Goal: Complete application form: Complete application form

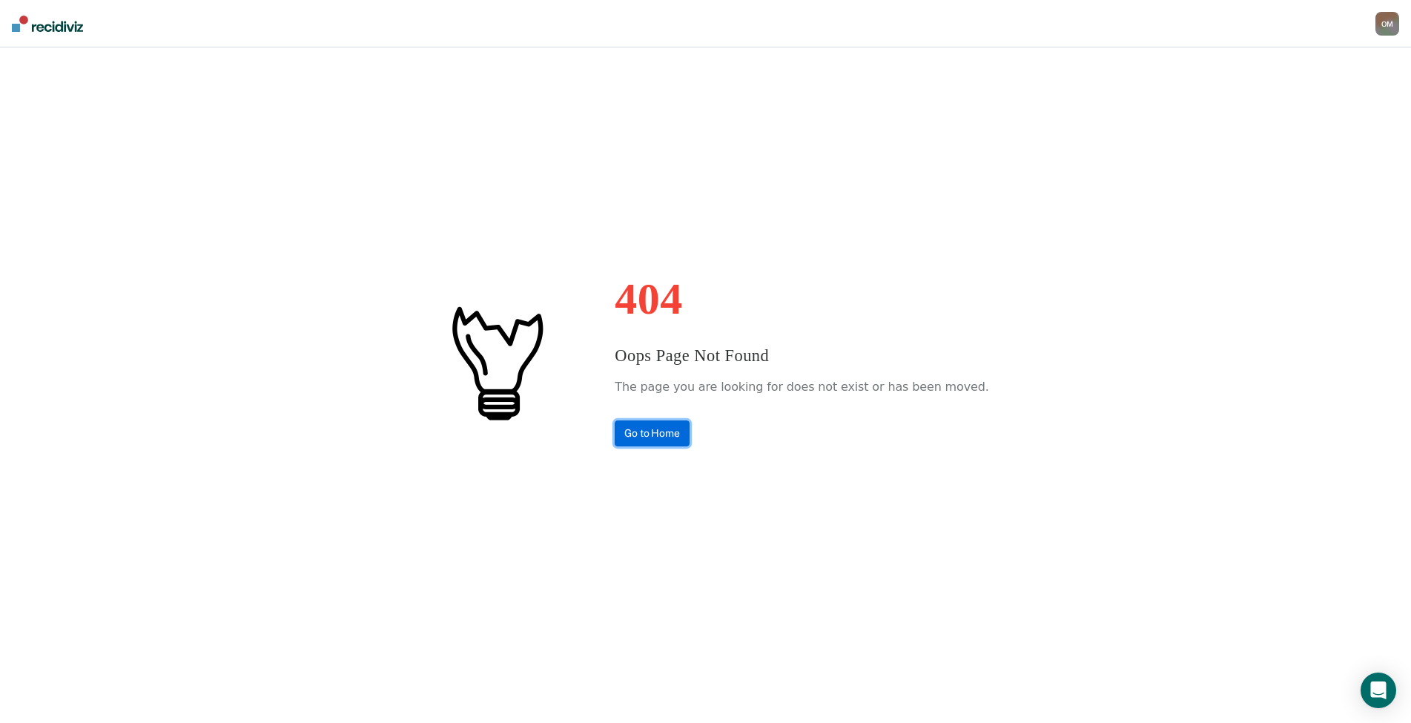
click at [681, 432] on link "Go to Home" at bounding box center [652, 433] width 75 height 26
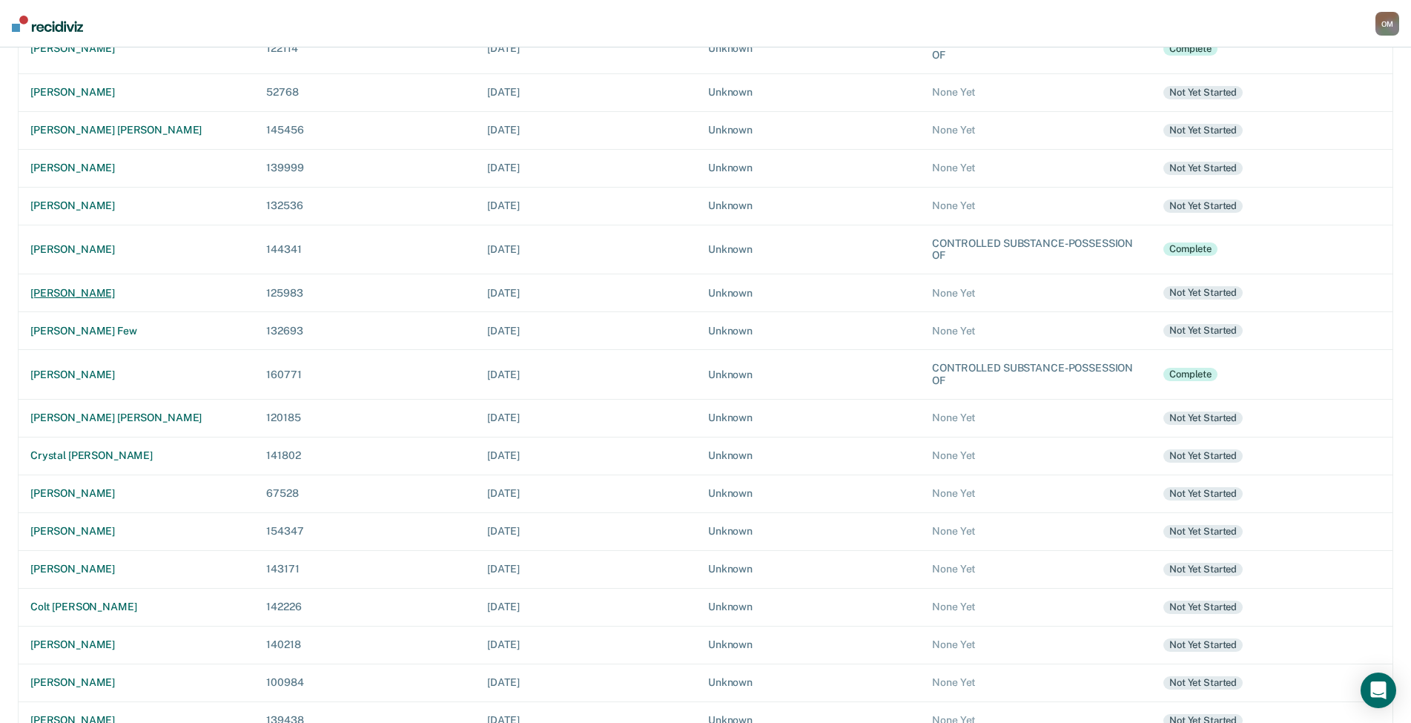
scroll to position [297, 0]
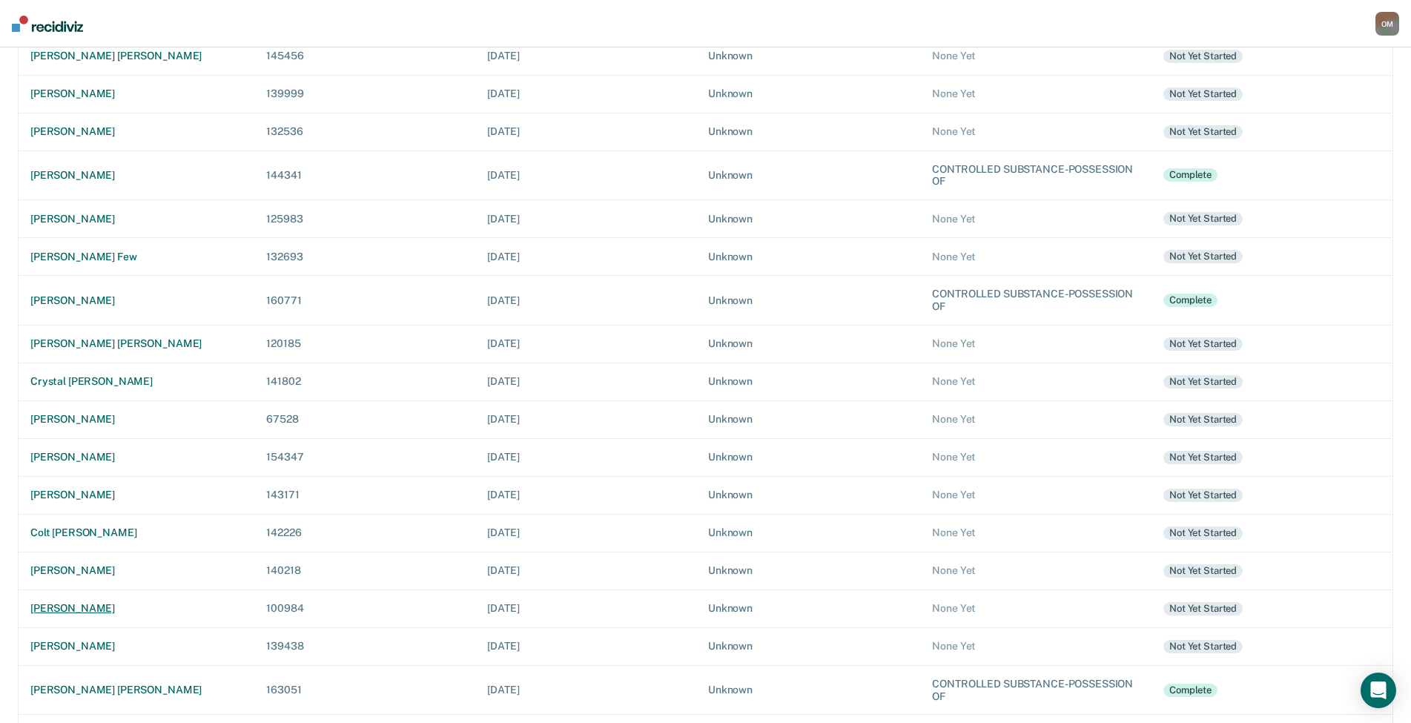
click at [92, 610] on div "[PERSON_NAME]" at bounding box center [136, 608] width 212 height 13
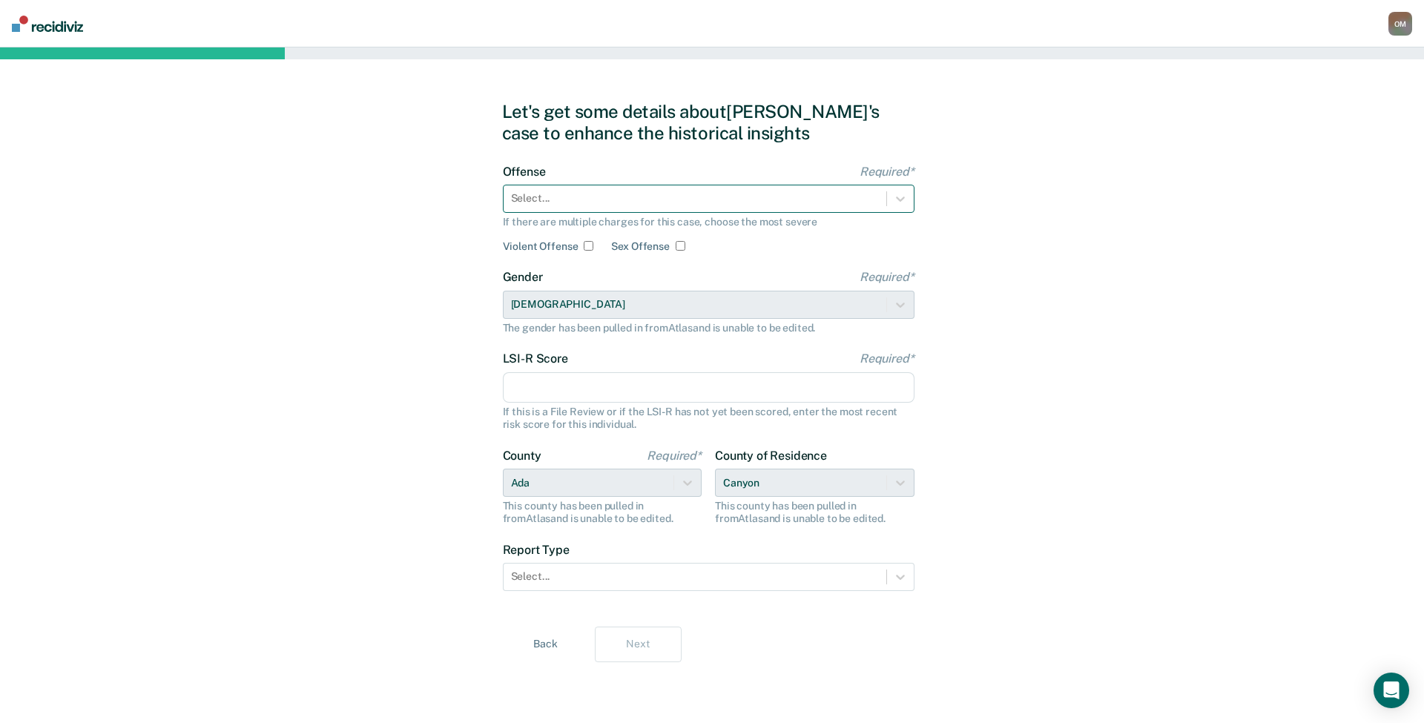
click at [589, 195] on div at bounding box center [695, 199] width 368 height 16
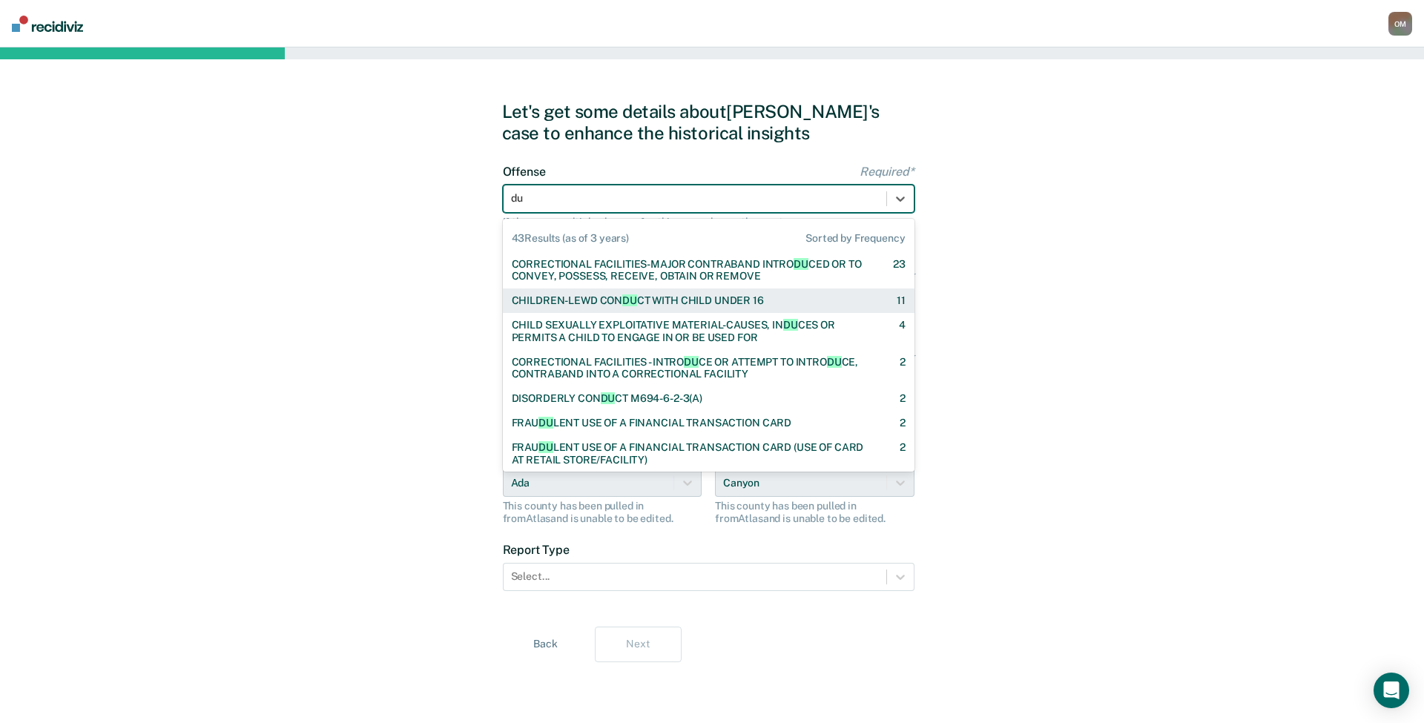
type input "dui"
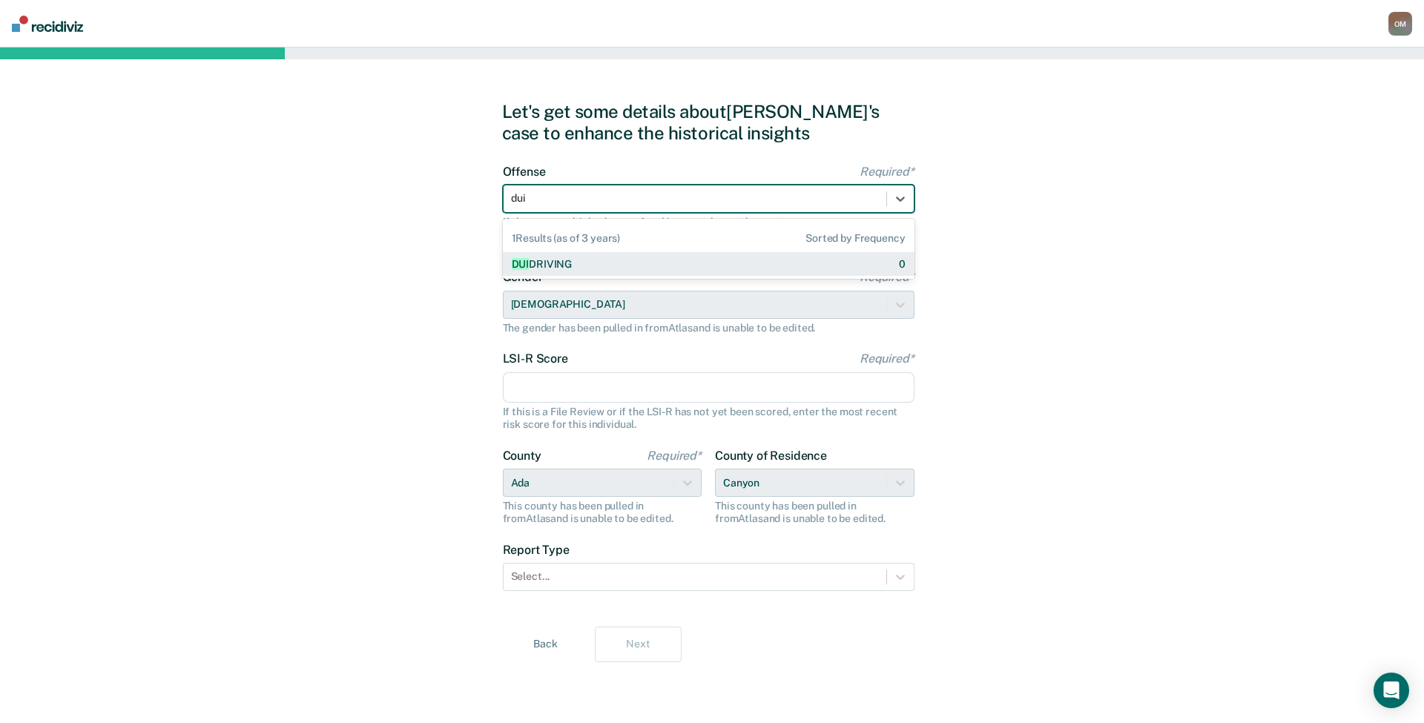
click at [566, 265] on div "DUI DRIVING" at bounding box center [542, 264] width 61 height 13
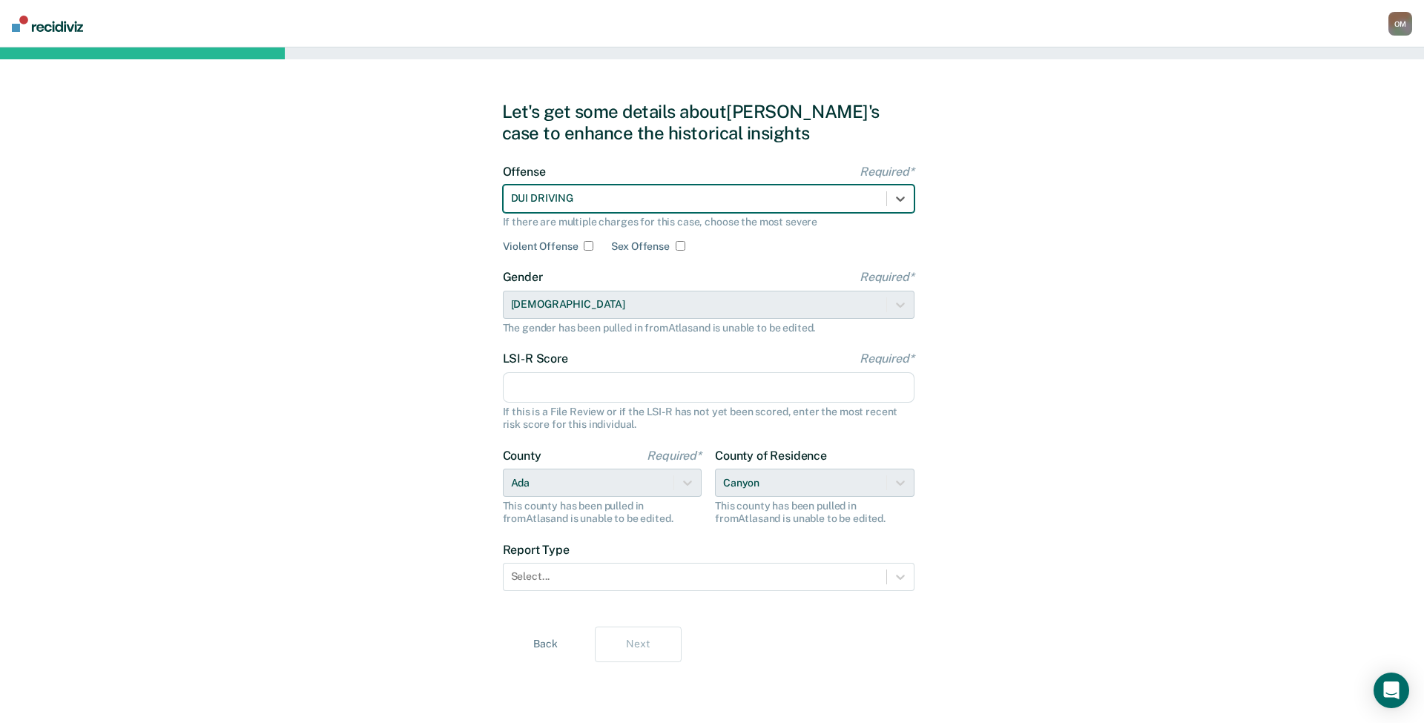
click at [427, 296] on div "Let's get some details about [PERSON_NAME]'s case to enhance the historical ins…" at bounding box center [712, 385] width 1424 height 676
click at [524, 383] on input "LSI-R Score Required*" at bounding box center [709, 387] width 412 height 31
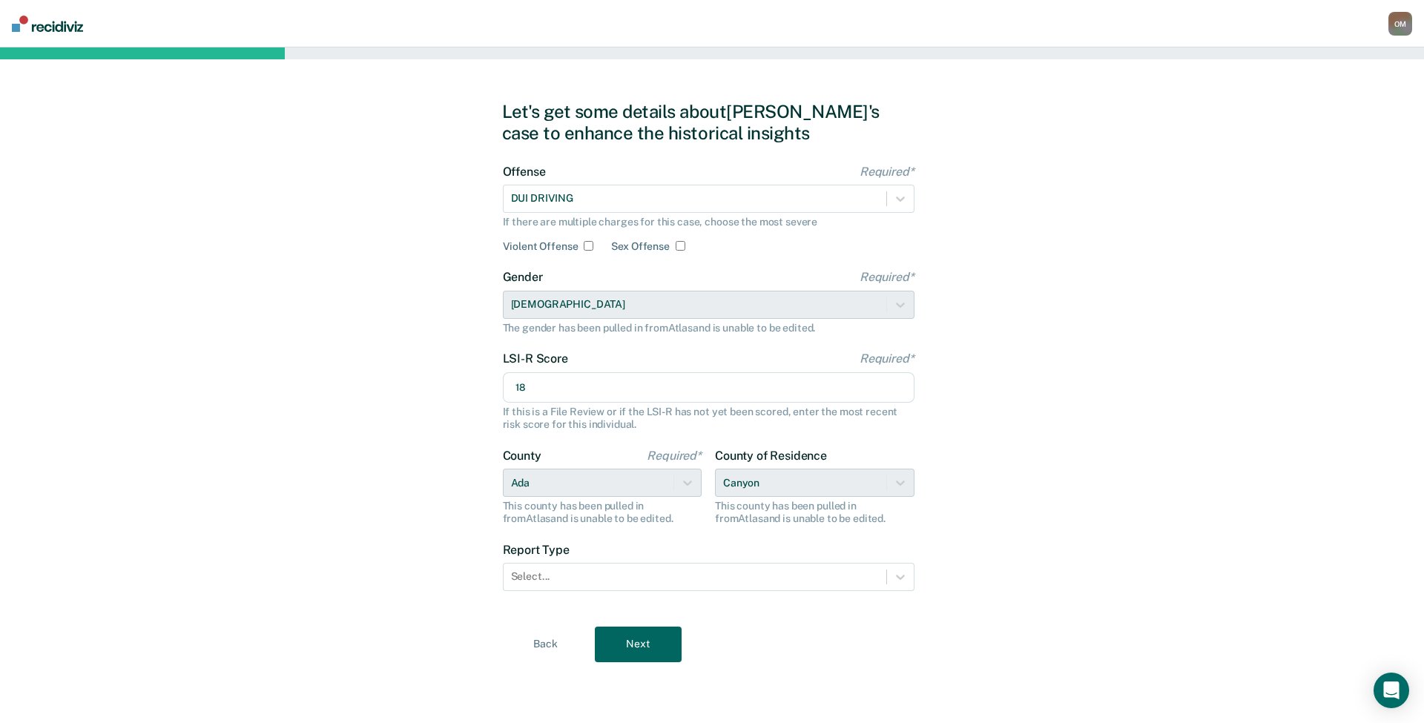
type input "18"
click at [383, 451] on div "Let's get some details about [PERSON_NAME]'s case to enhance the historical ins…" at bounding box center [712, 385] width 1424 height 676
click at [595, 584] on div at bounding box center [695, 577] width 368 height 16
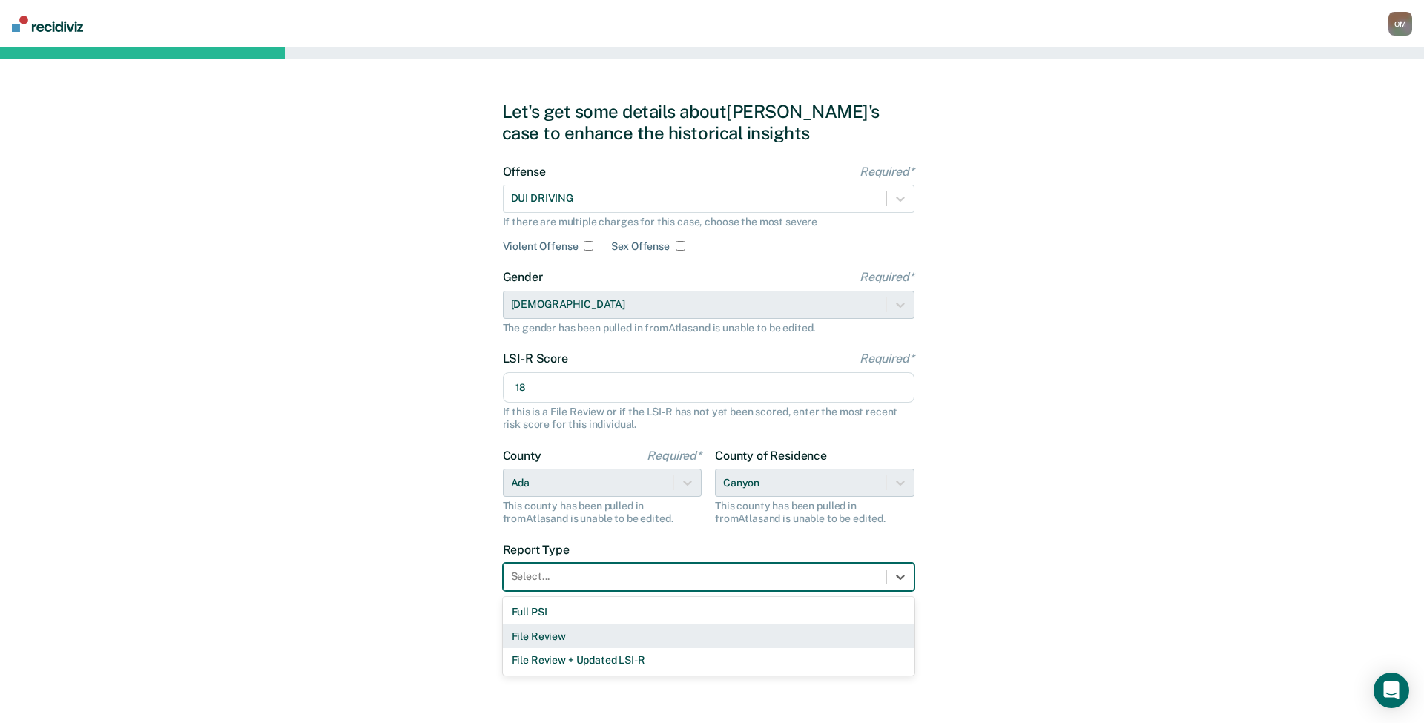
click at [601, 637] on div "File Review" at bounding box center [709, 636] width 412 height 24
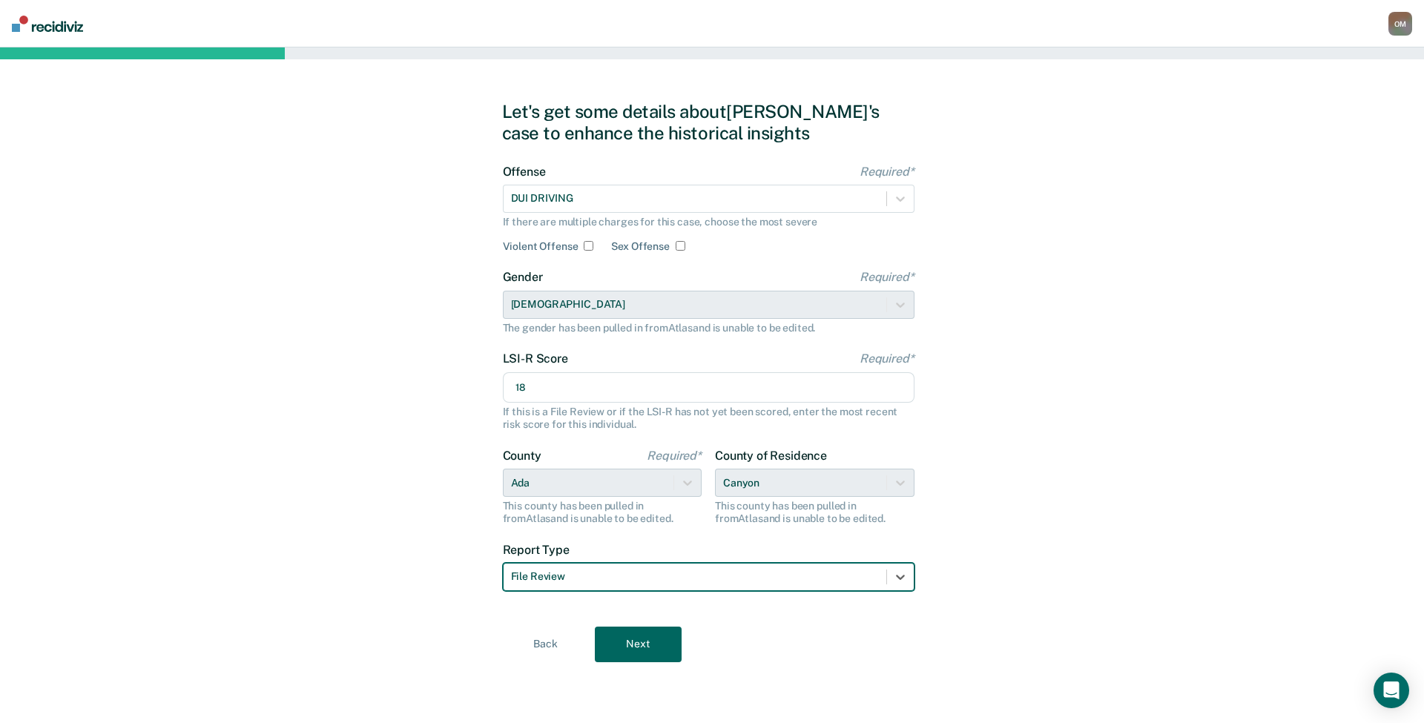
click at [630, 646] on button "Next" at bounding box center [638, 645] width 87 height 36
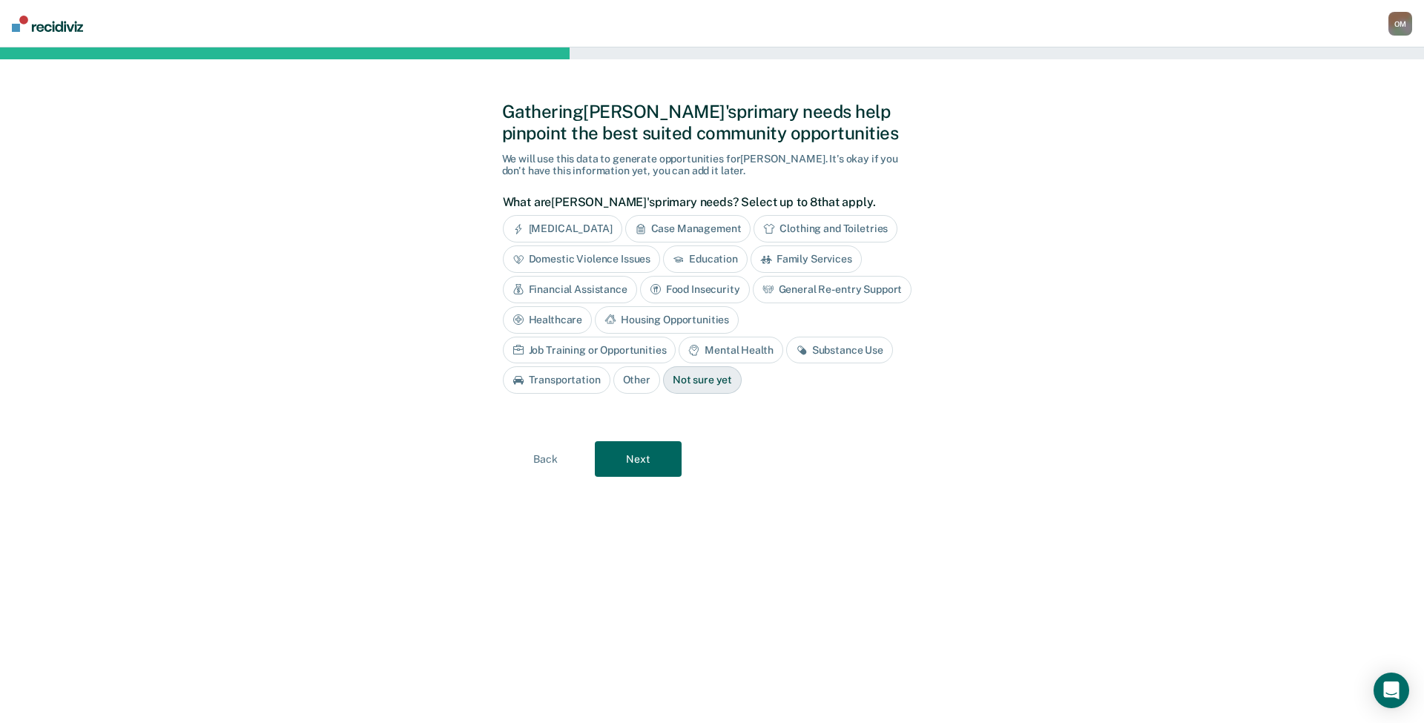
click at [786, 346] on div "Substance Use" at bounding box center [839, 350] width 107 height 27
click at [610, 367] on div "Transportation" at bounding box center [557, 380] width 108 height 27
click at [676, 337] on div "Job Training or Opportunities" at bounding box center [590, 350] width 174 height 27
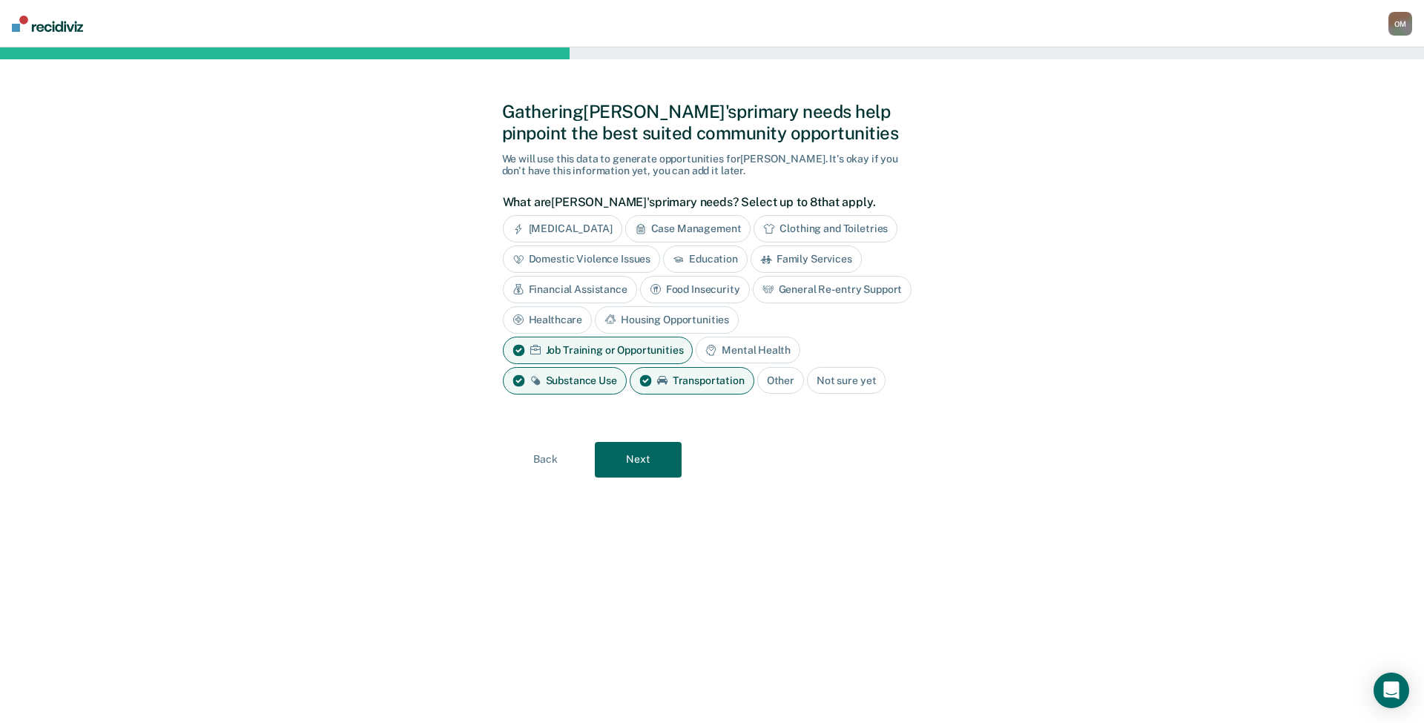
click at [655, 454] on button "Next" at bounding box center [638, 460] width 87 height 36
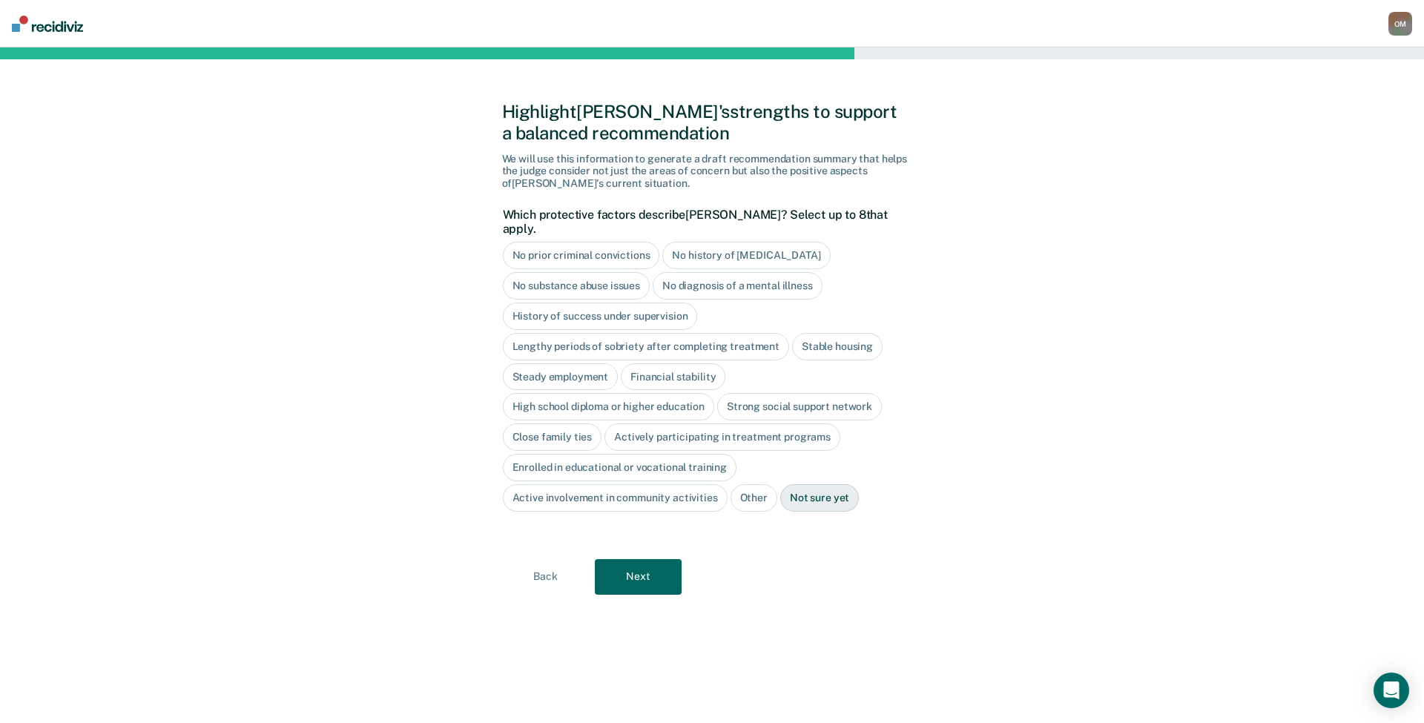
click at [570, 395] on div "High school diploma or higher education" at bounding box center [609, 406] width 212 height 27
click at [630, 561] on button "Next" at bounding box center [638, 577] width 87 height 36
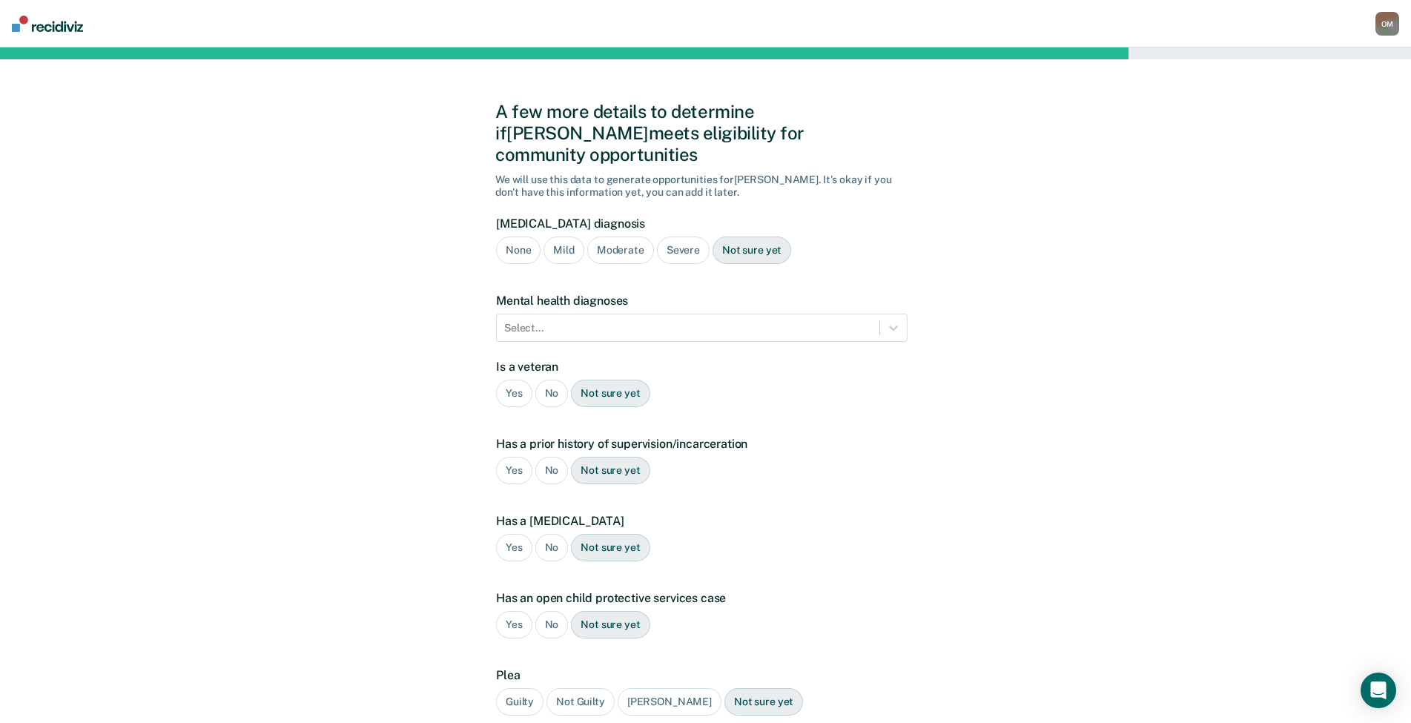
click at [746, 237] on div "Not sure yet" at bounding box center [752, 250] width 79 height 27
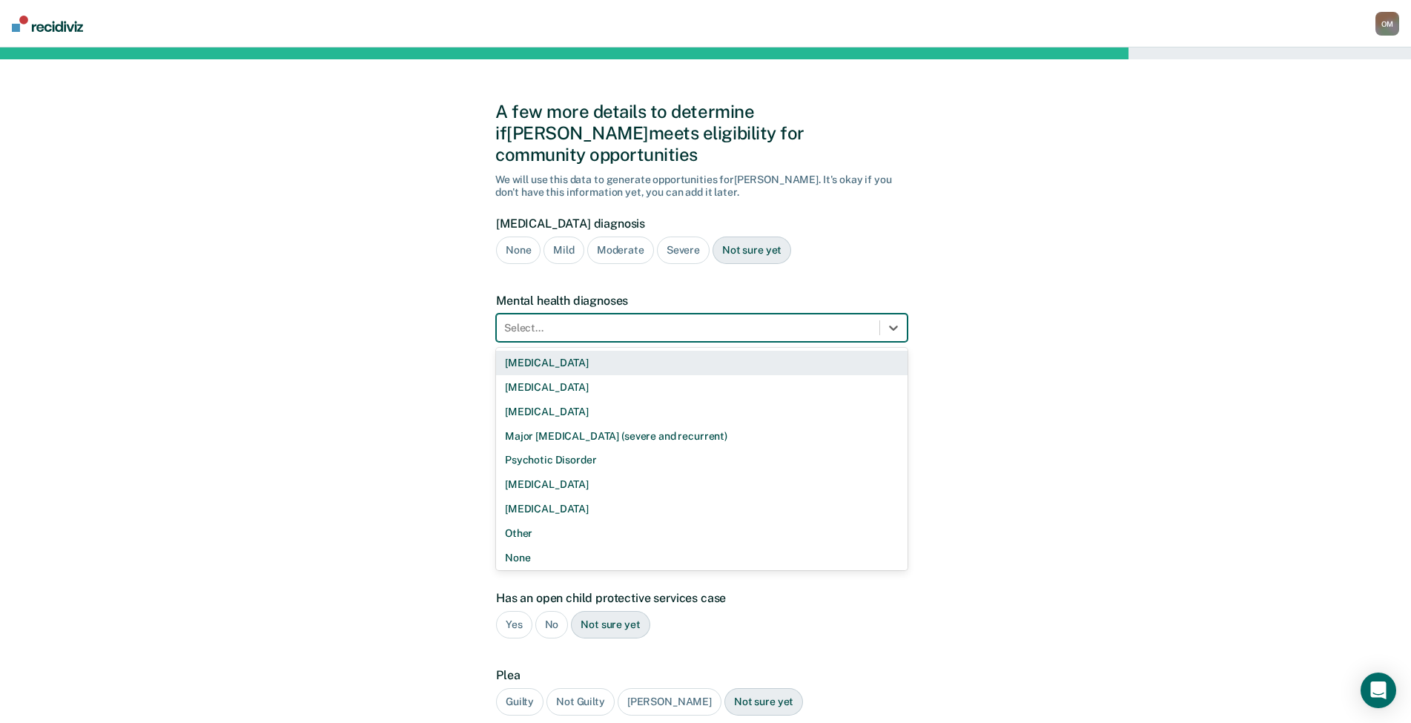
click at [689, 320] on div at bounding box center [688, 328] width 368 height 16
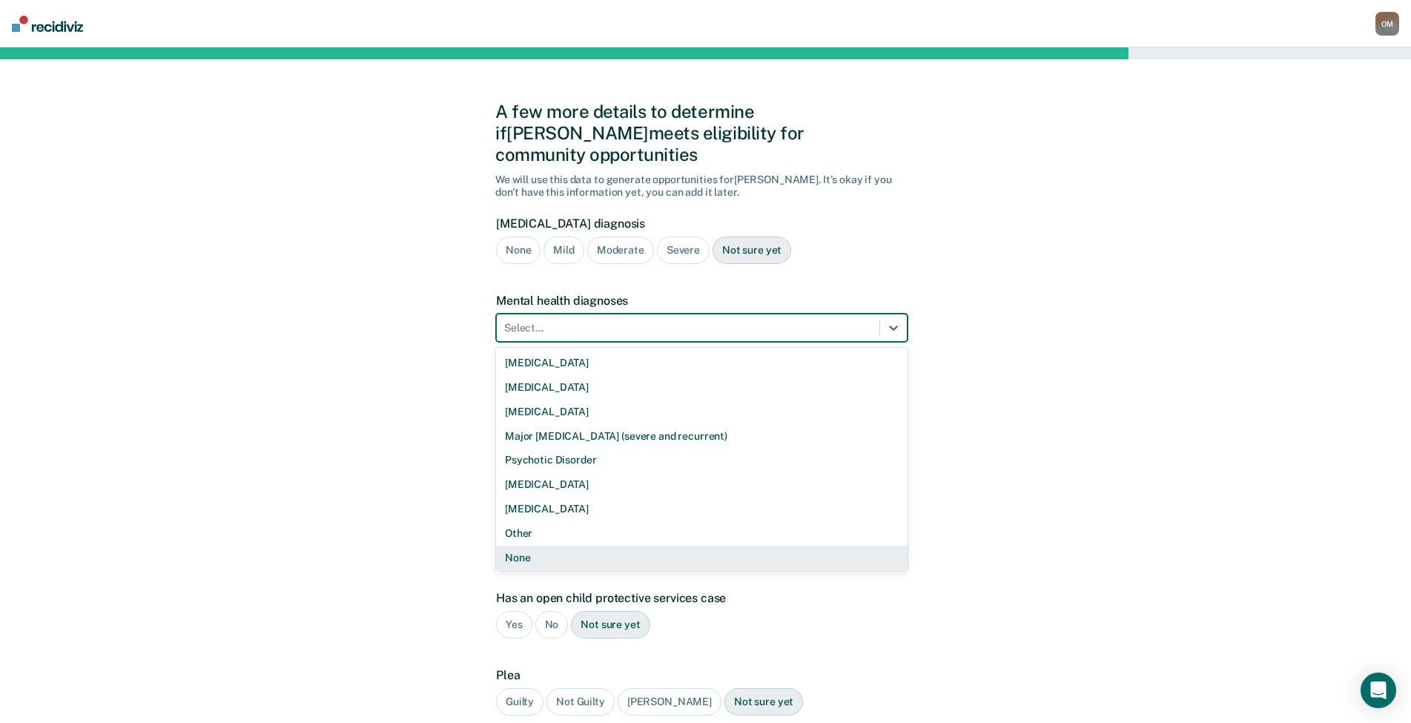
click at [599, 546] on div "None" at bounding box center [702, 558] width 412 height 24
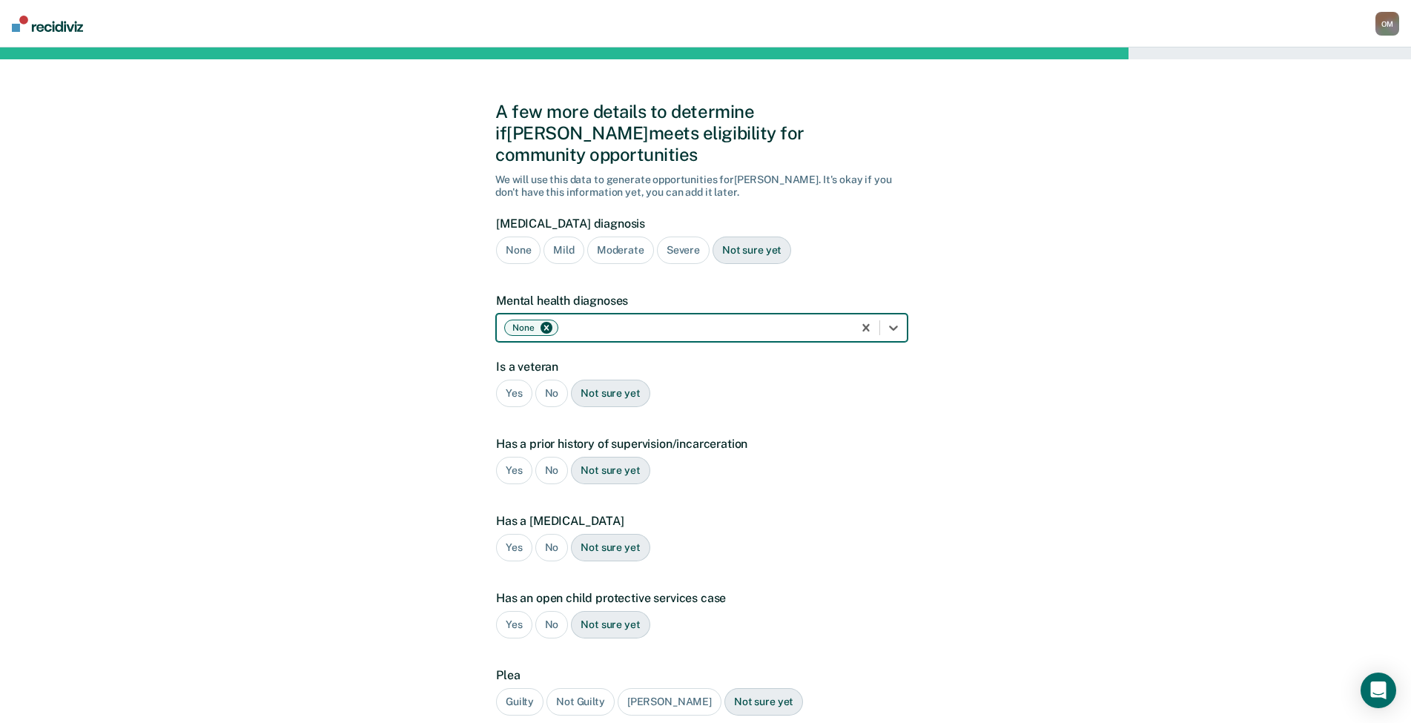
click at [554, 380] on div "No" at bounding box center [551, 393] width 33 height 27
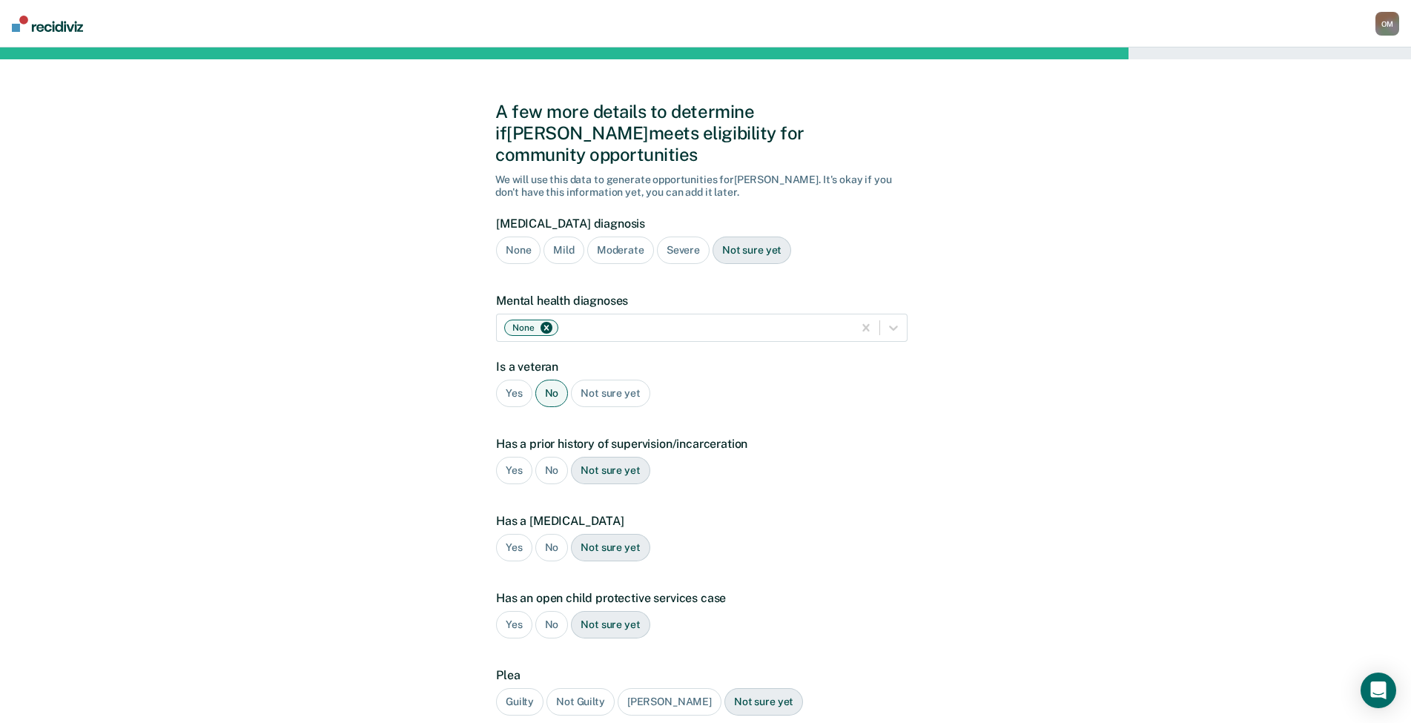
click at [518, 457] on div "Yes" at bounding box center [514, 470] width 36 height 27
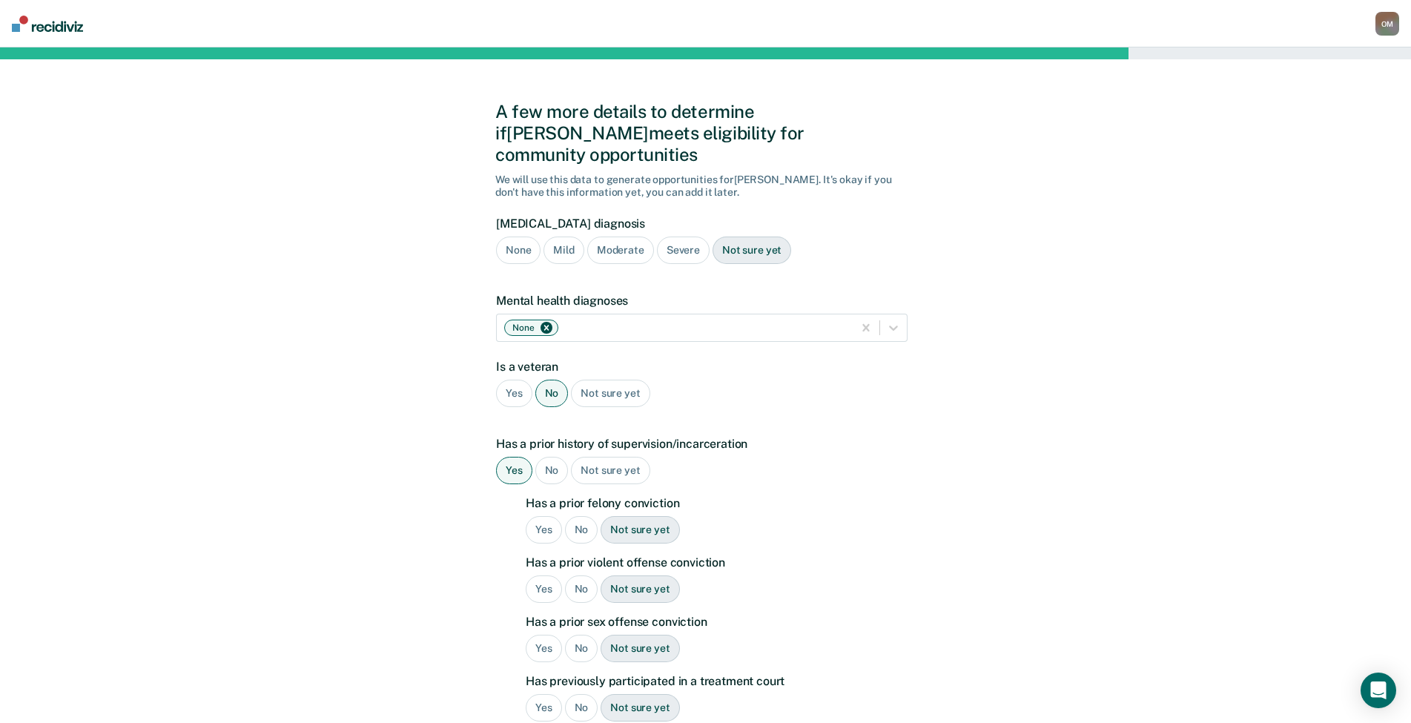
click at [544, 516] on div "Yes" at bounding box center [544, 529] width 36 height 27
click at [578, 635] on div "No" at bounding box center [581, 648] width 33 height 27
click at [628, 575] on div "Not sure yet" at bounding box center [640, 588] width 79 height 27
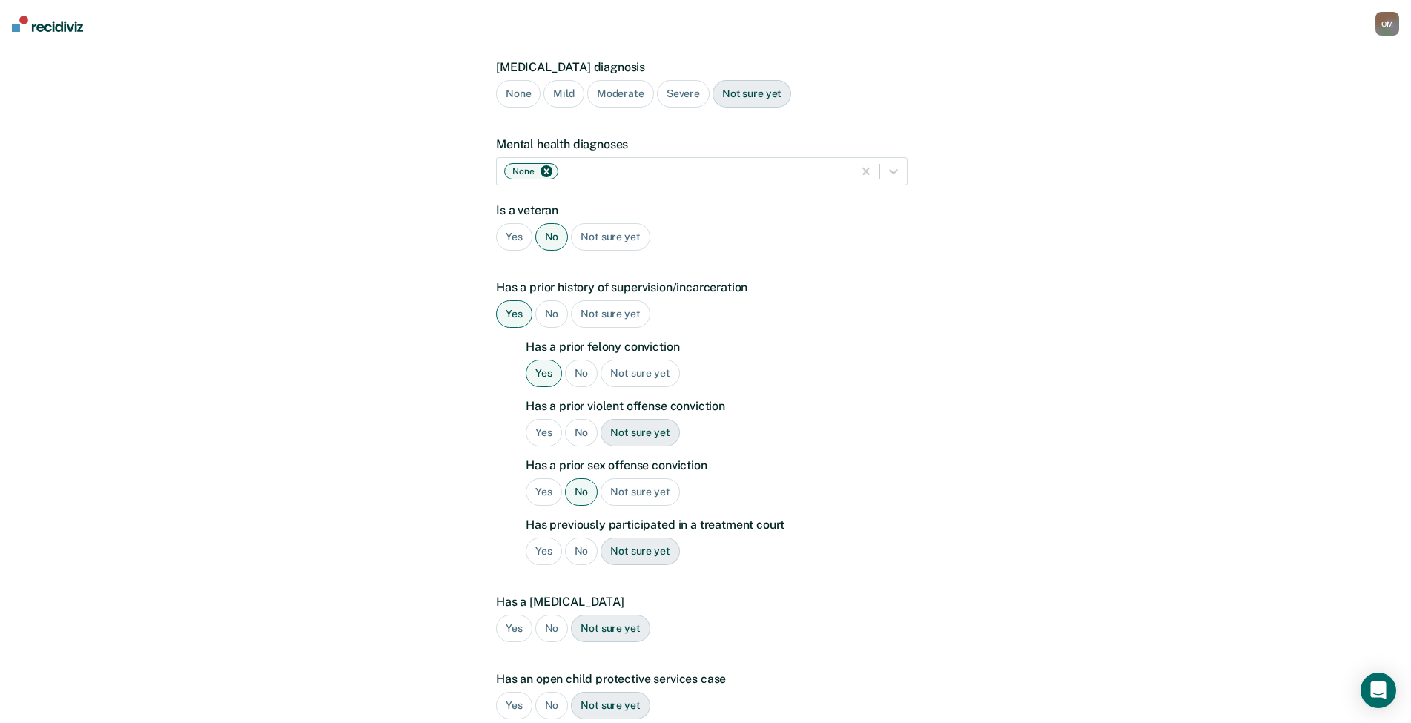
scroll to position [222, 0]
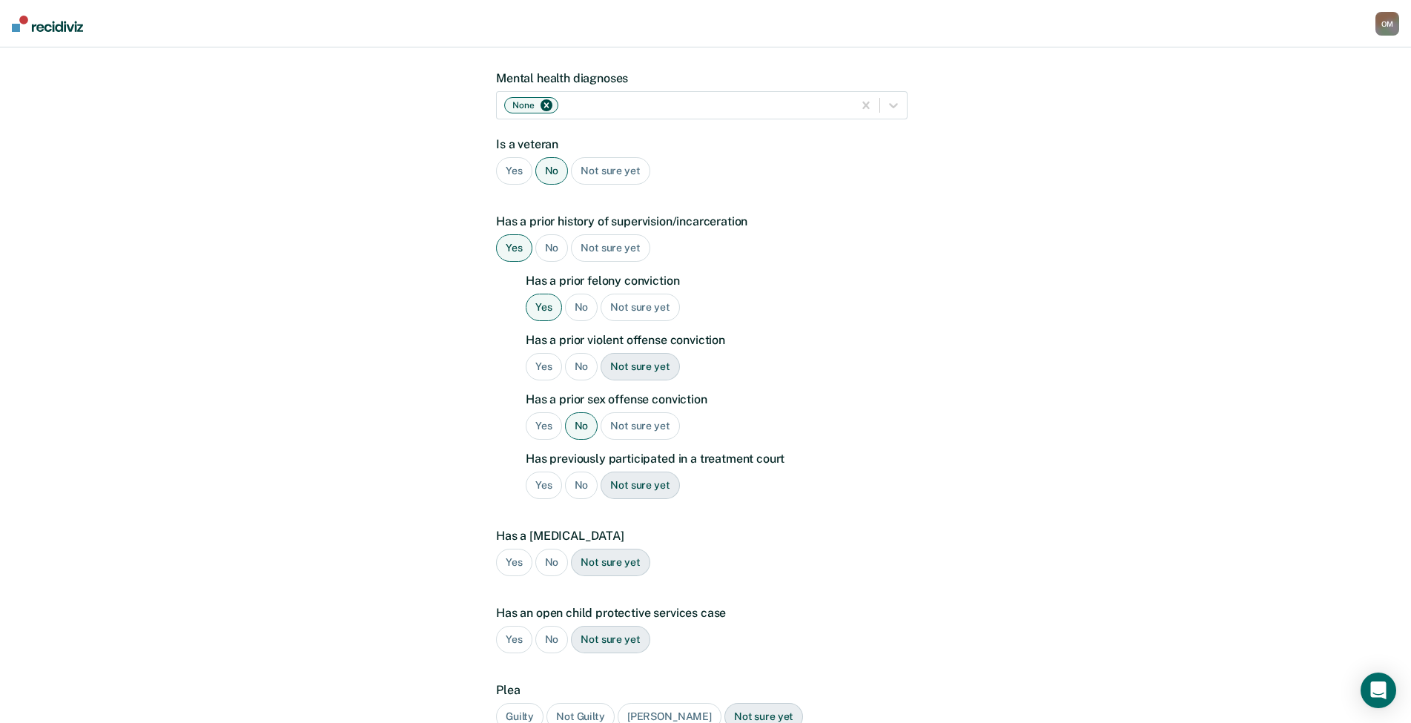
click at [578, 472] on div "No" at bounding box center [581, 485] width 33 height 27
click at [547, 549] on div "No" at bounding box center [551, 562] width 33 height 27
click at [544, 626] on div "No" at bounding box center [551, 639] width 33 height 27
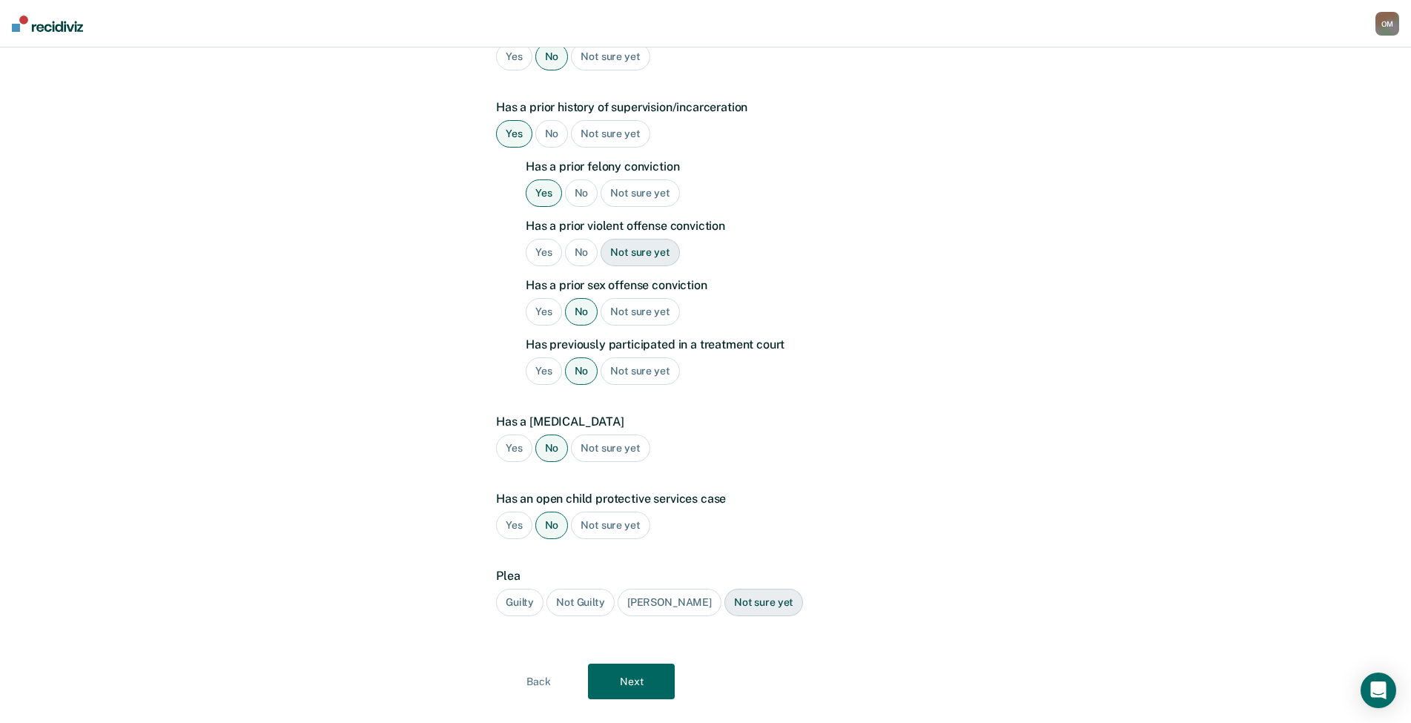
scroll to position [345, 0]
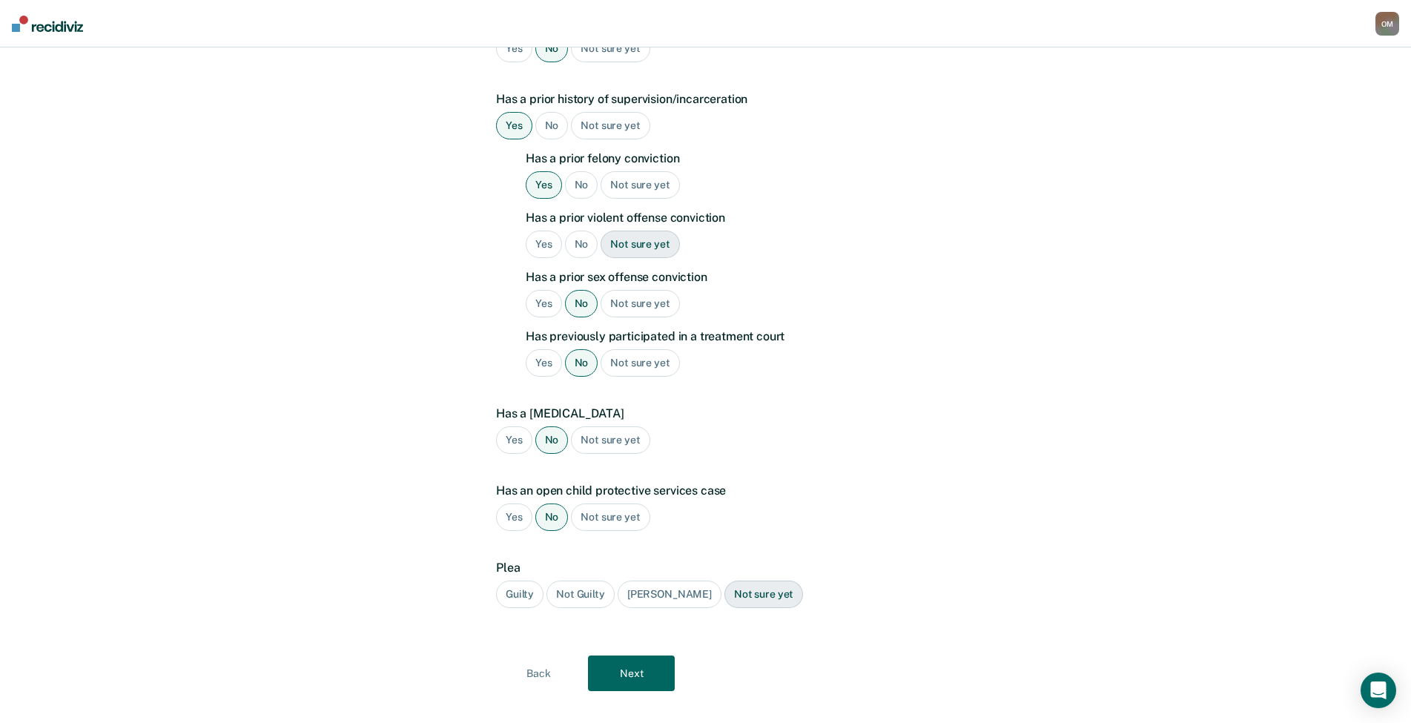
click at [516, 581] on div "Guilty" at bounding box center [519, 594] width 47 height 27
click at [630, 656] on button "Next" at bounding box center [631, 674] width 87 height 36
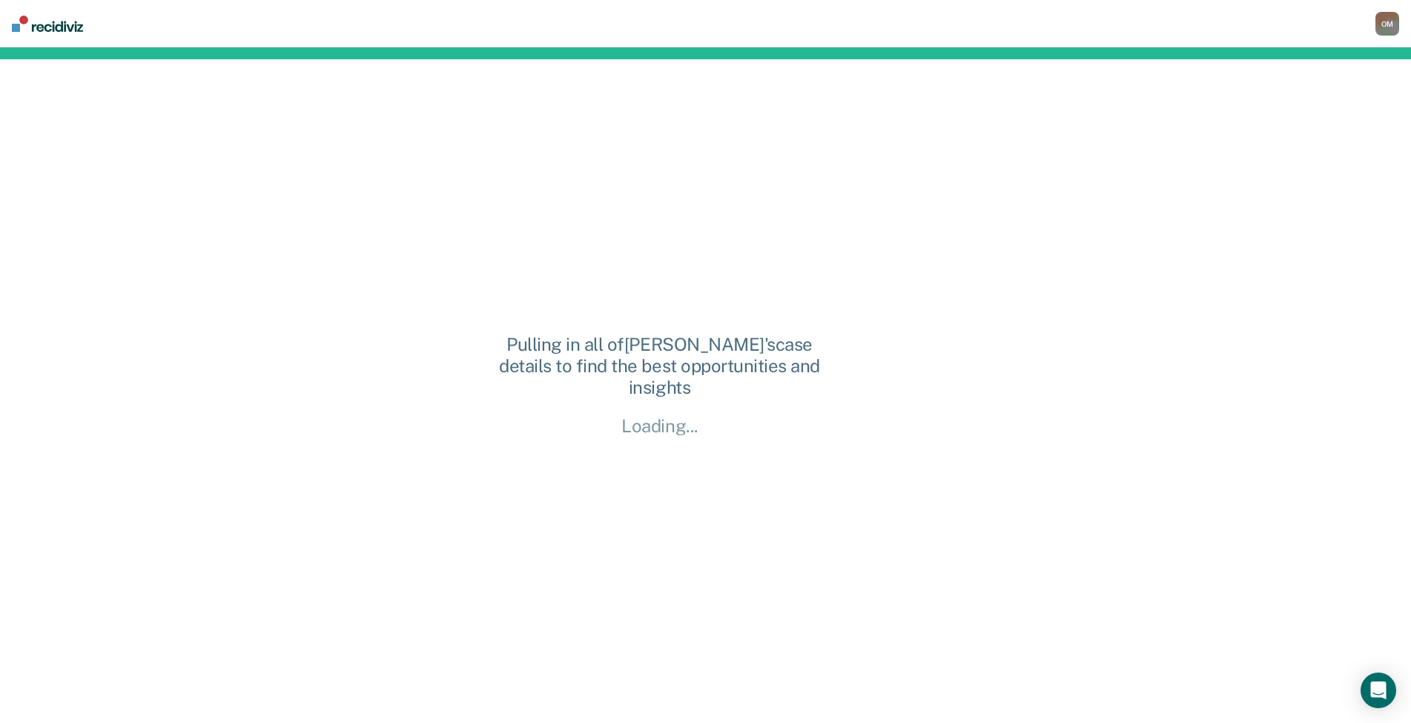
scroll to position [0, 0]
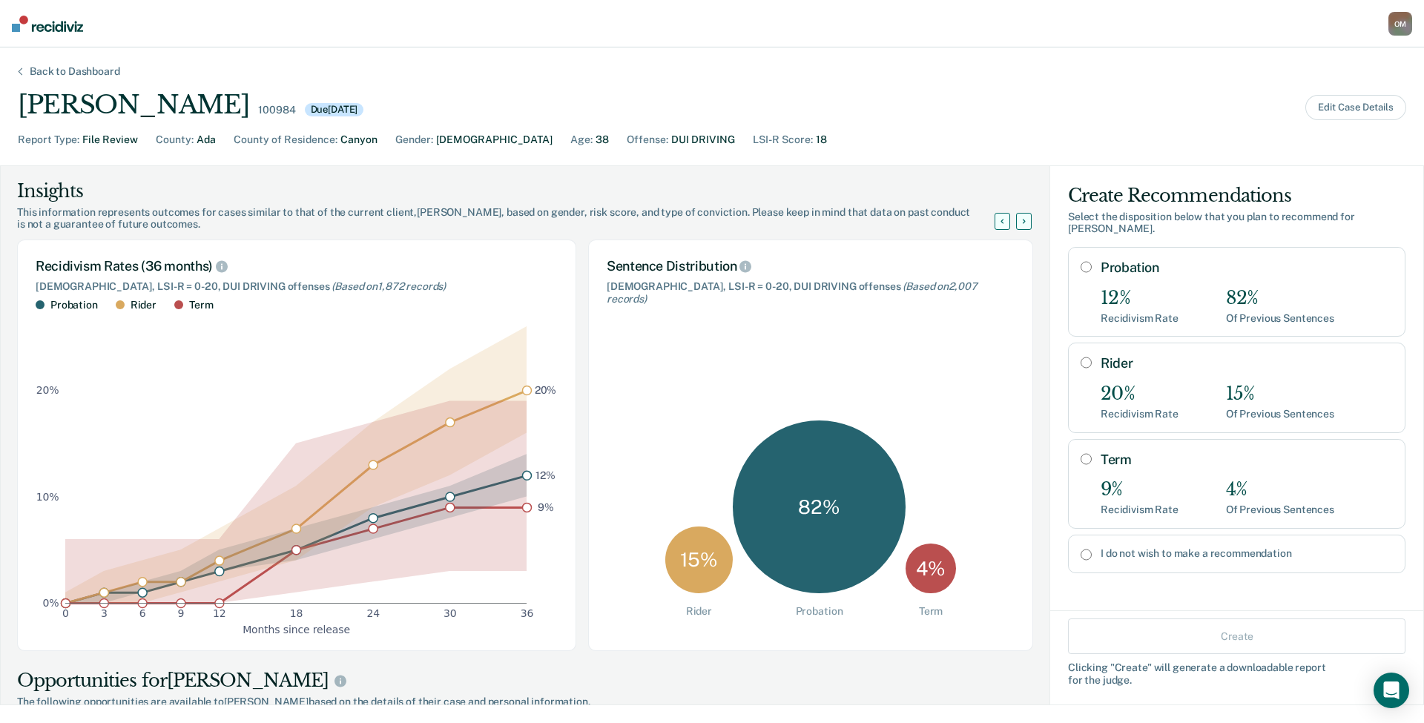
click at [1080, 261] on input "Probation" at bounding box center [1085, 267] width 11 height 12
radio input "true"
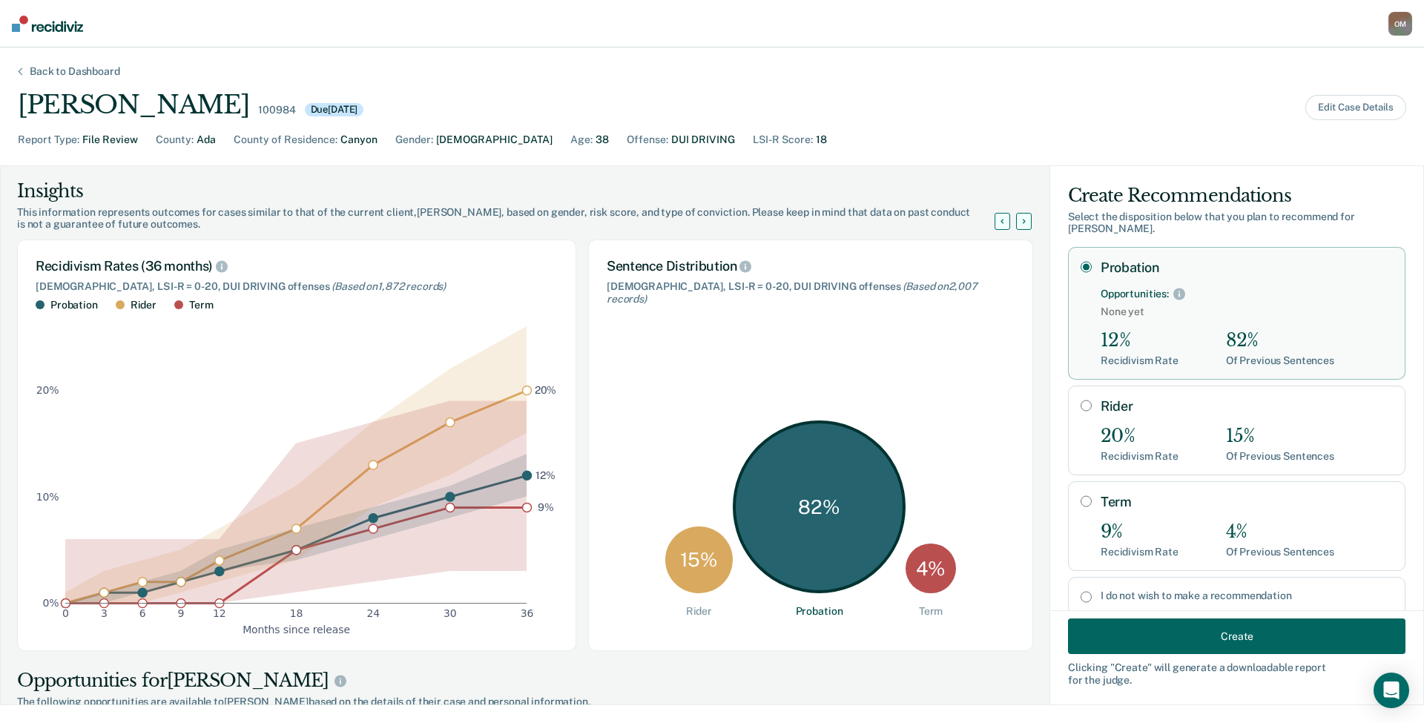
click at [1116, 638] on button "Create" at bounding box center [1236, 636] width 337 height 36
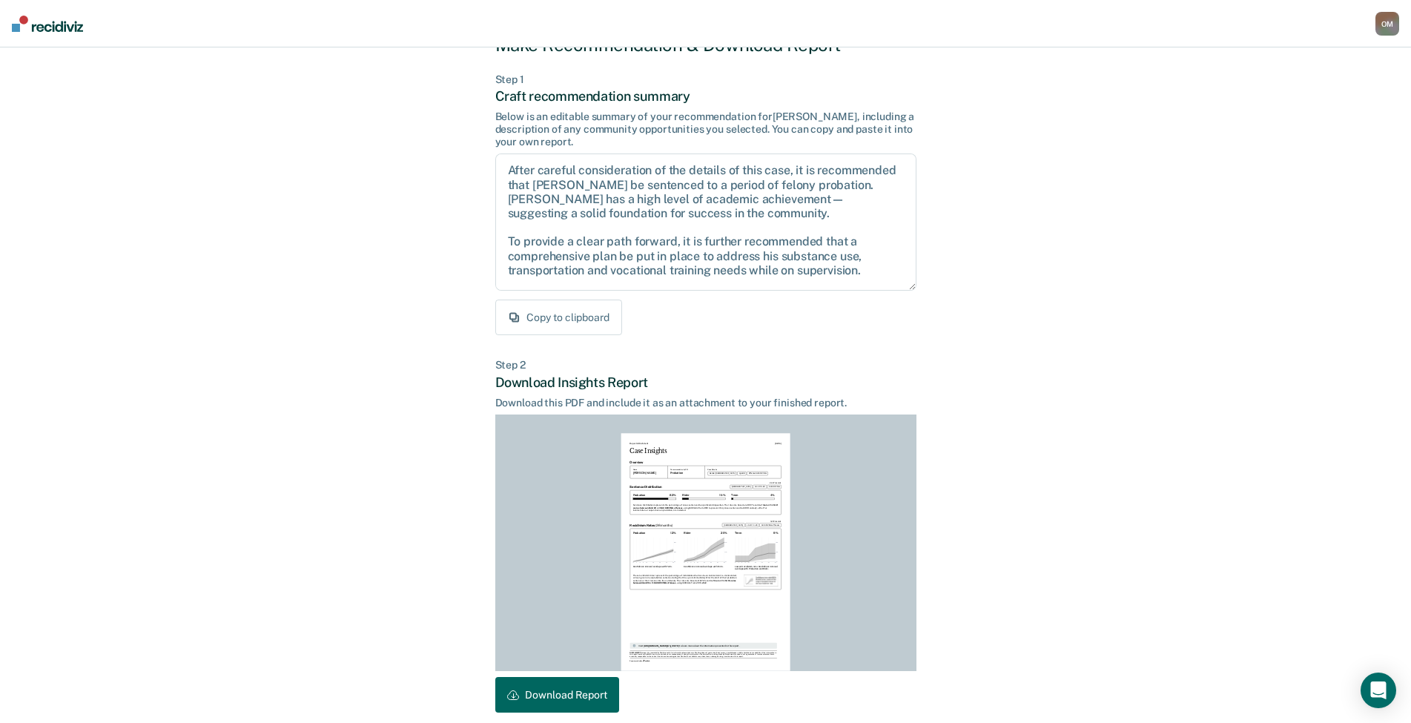
scroll to position [122, 0]
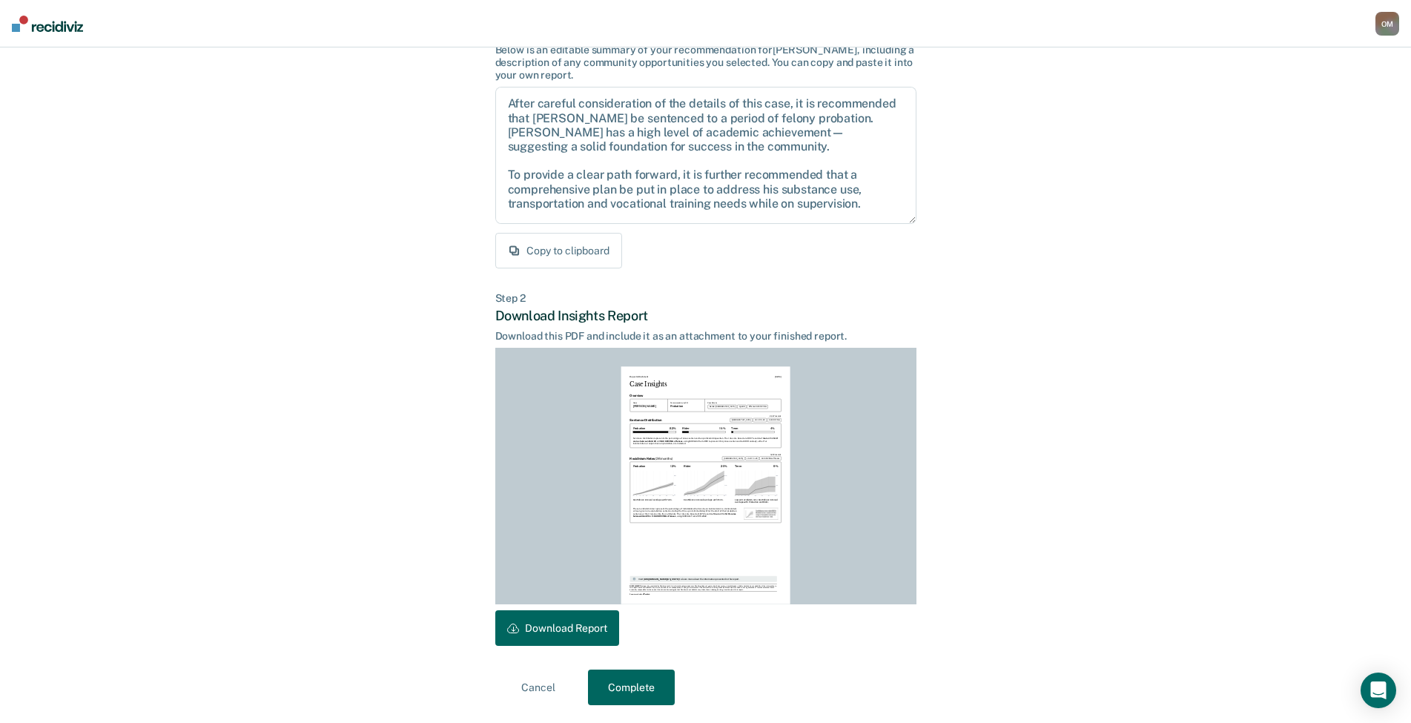
click at [558, 624] on button "Download Report" at bounding box center [557, 628] width 124 height 36
click at [644, 700] on button "Complete" at bounding box center [631, 688] width 87 height 36
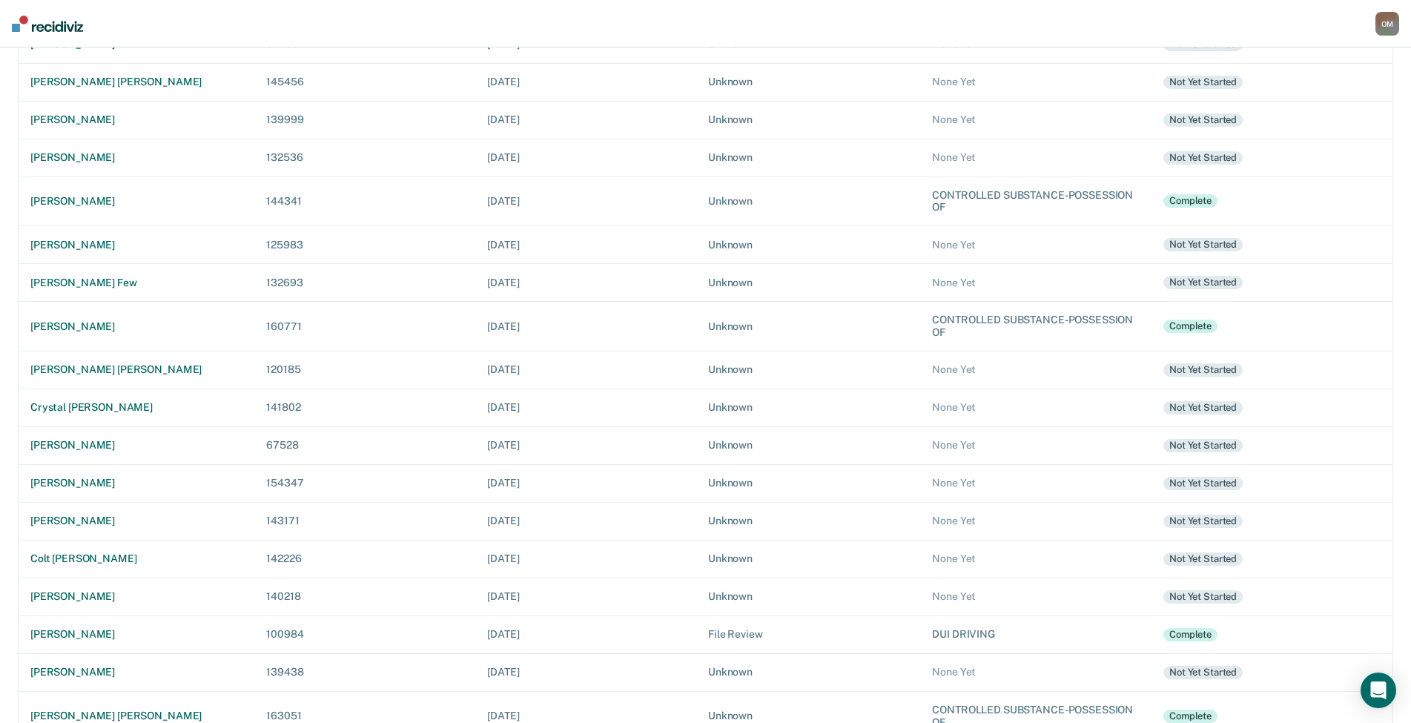
scroll to position [297, 0]
